Goal: Task Accomplishment & Management: Manage account settings

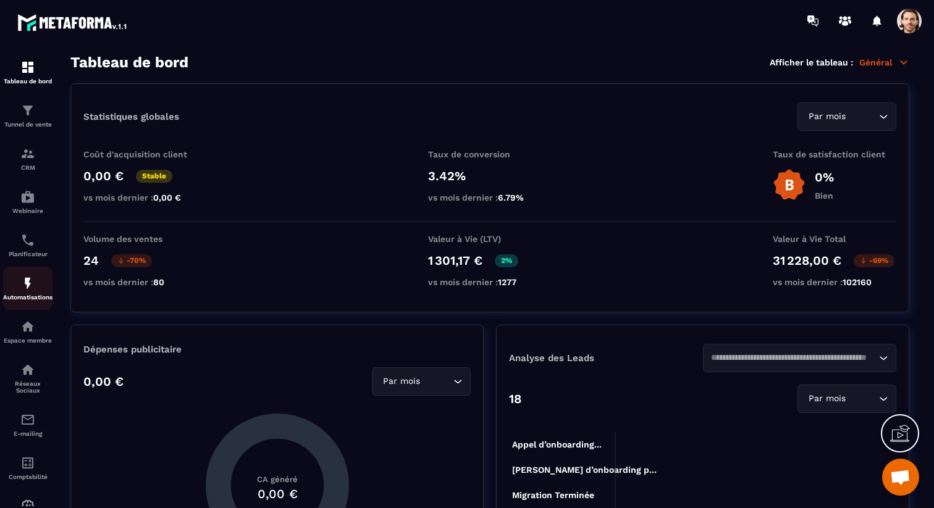
click at [34, 291] on img at bounding box center [27, 283] width 15 height 15
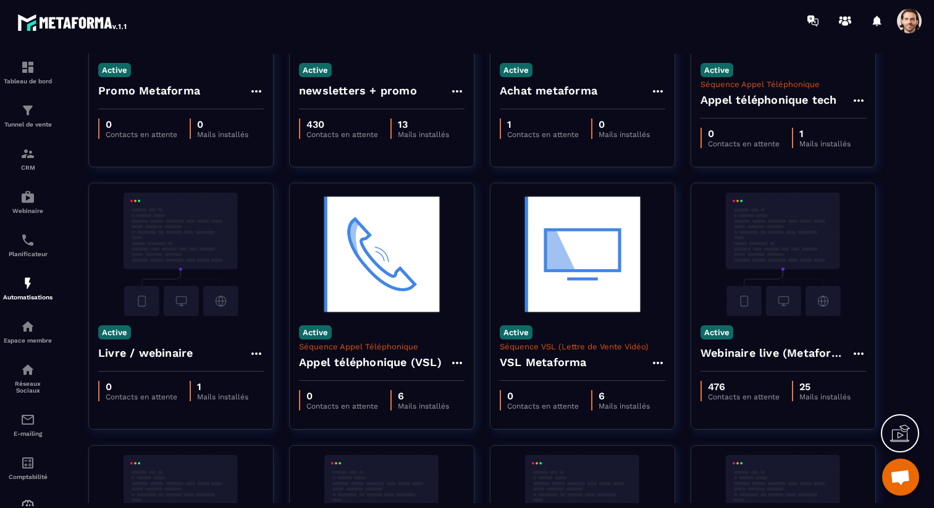
scroll to position [183, 0]
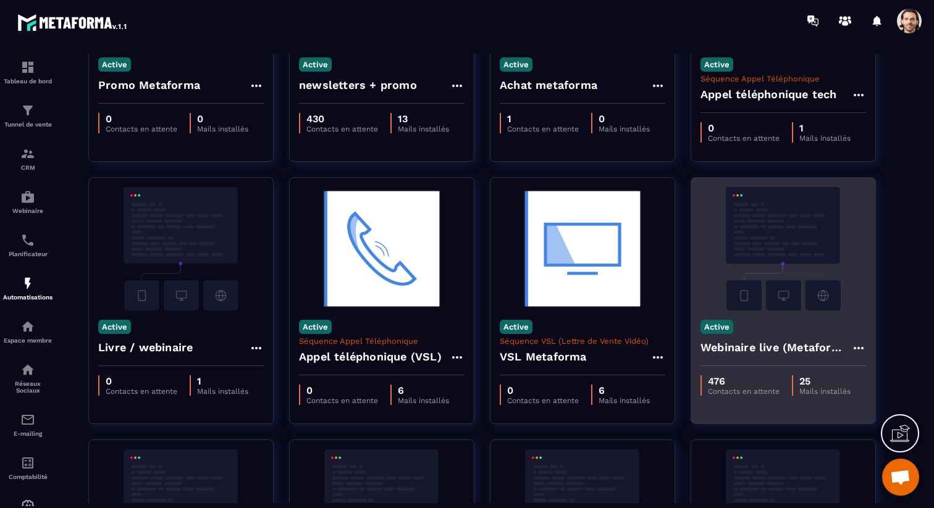
click at [763, 342] on h4 "Webinaire live (Metaforma)" at bounding box center [776, 347] width 151 height 17
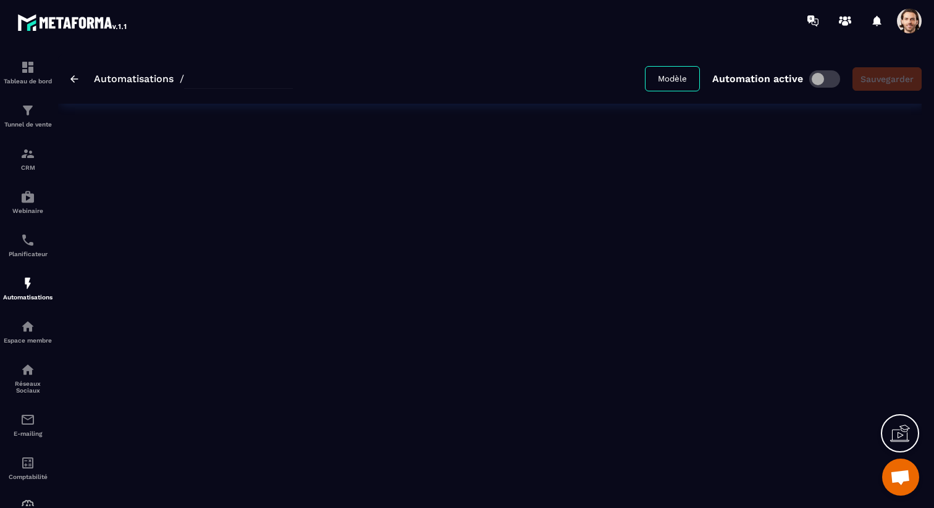
type input "**********"
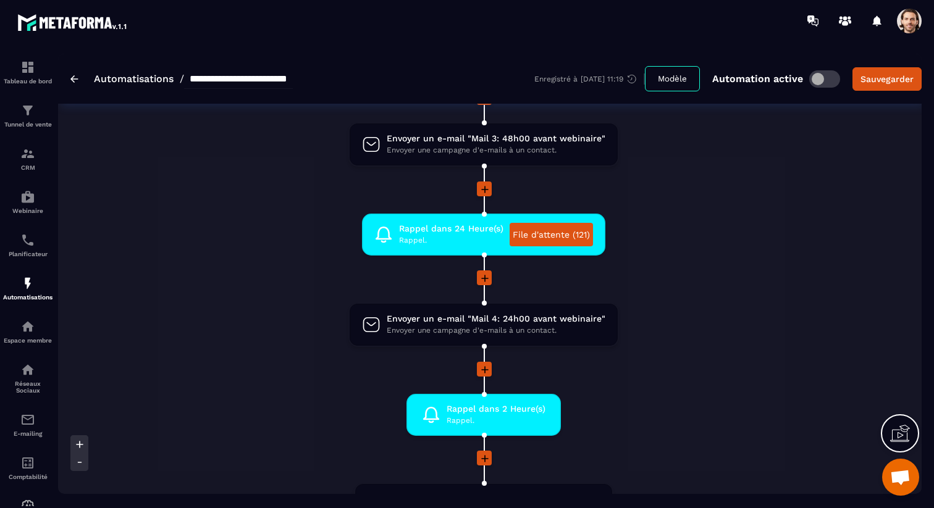
scroll to position [527, 0]
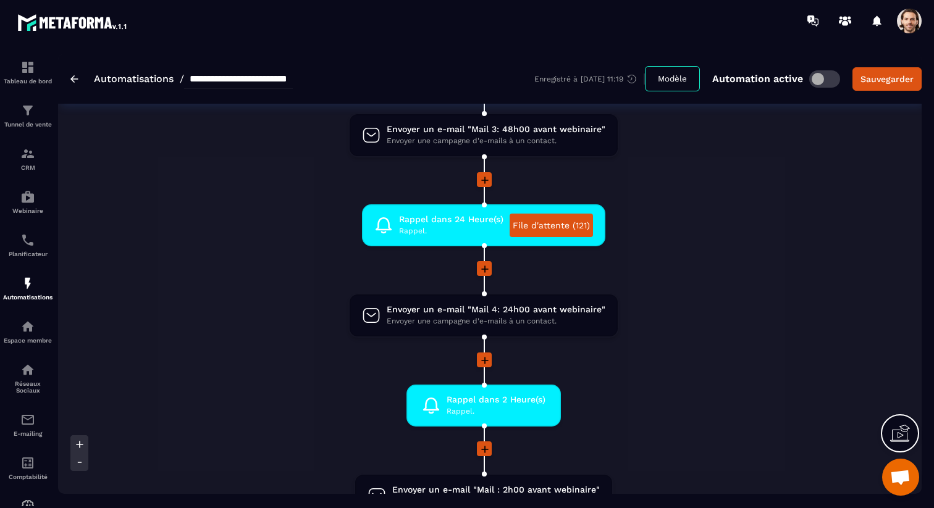
click at [910, 28] on span at bounding box center [909, 21] width 25 height 25
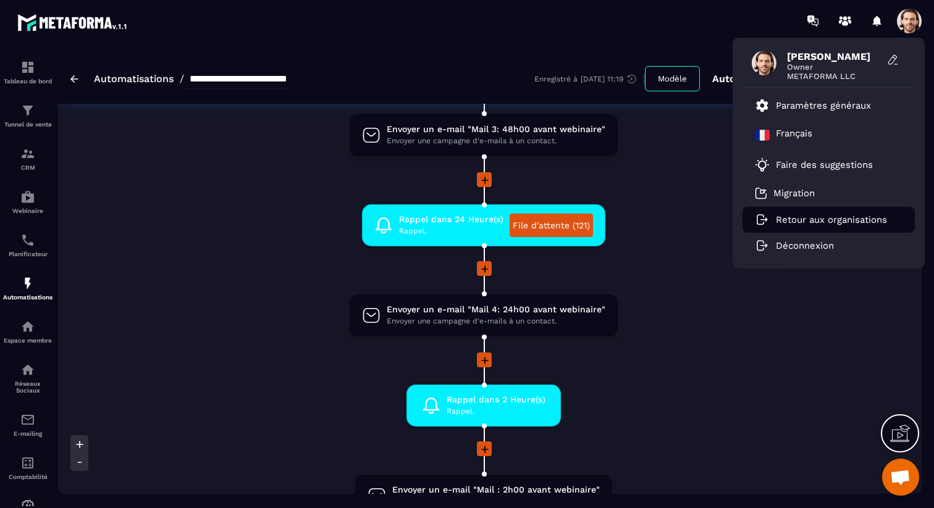
click at [817, 223] on p "Retour aux organisations" at bounding box center [831, 219] width 111 height 11
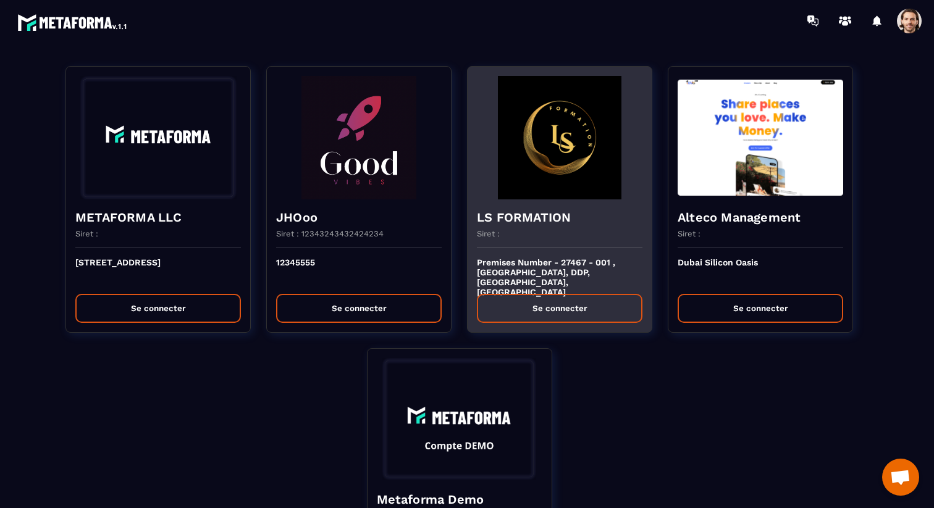
click at [593, 234] on div "Siret :" at bounding box center [560, 238] width 166 height 19
